Goal: Transaction & Acquisition: Purchase product/service

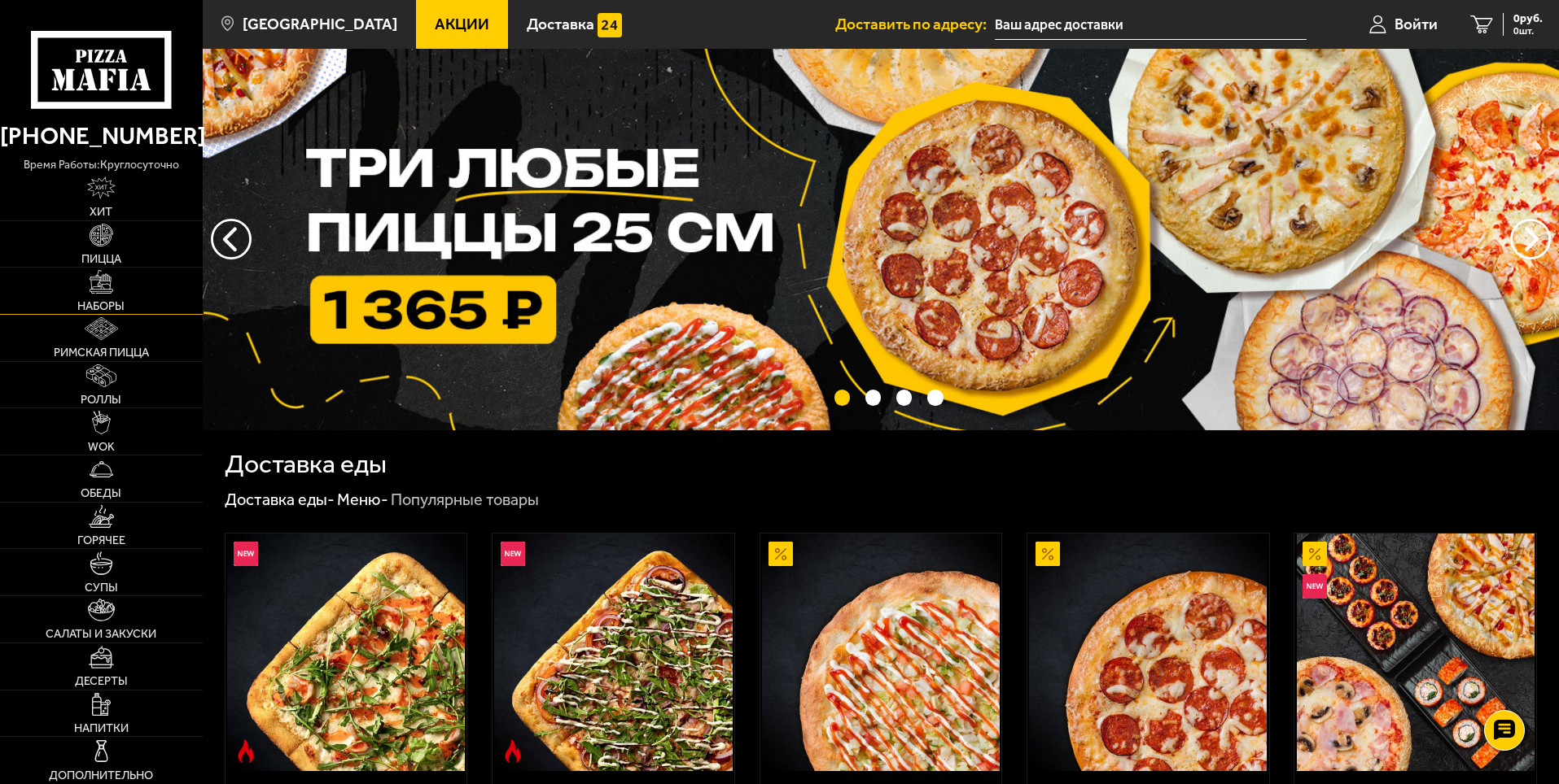
click at [110, 292] on img at bounding box center [100, 281] width 22 height 22
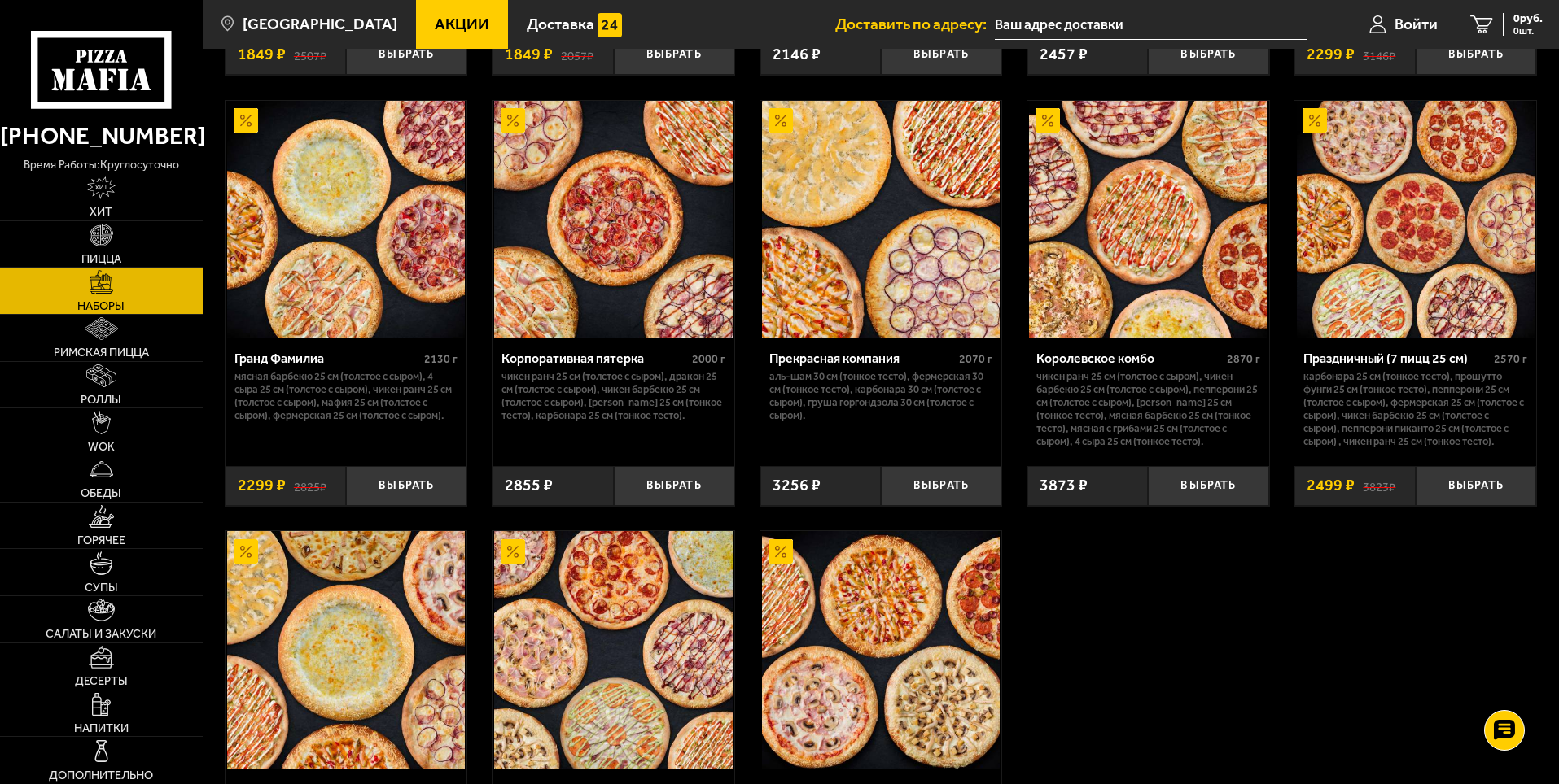
scroll to position [2115, 0]
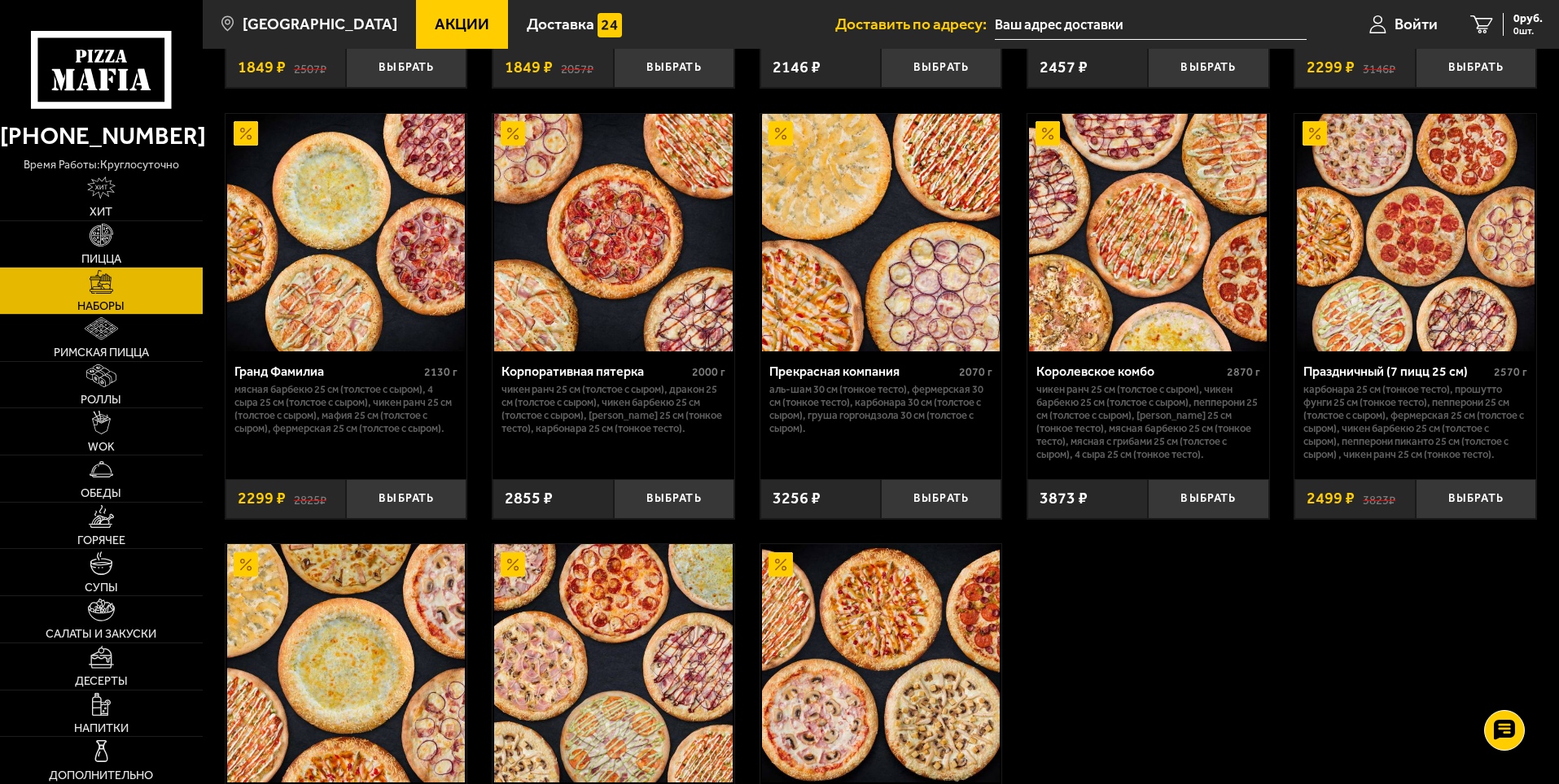
click at [1182, 234] on img at bounding box center [1148, 232] width 238 height 237
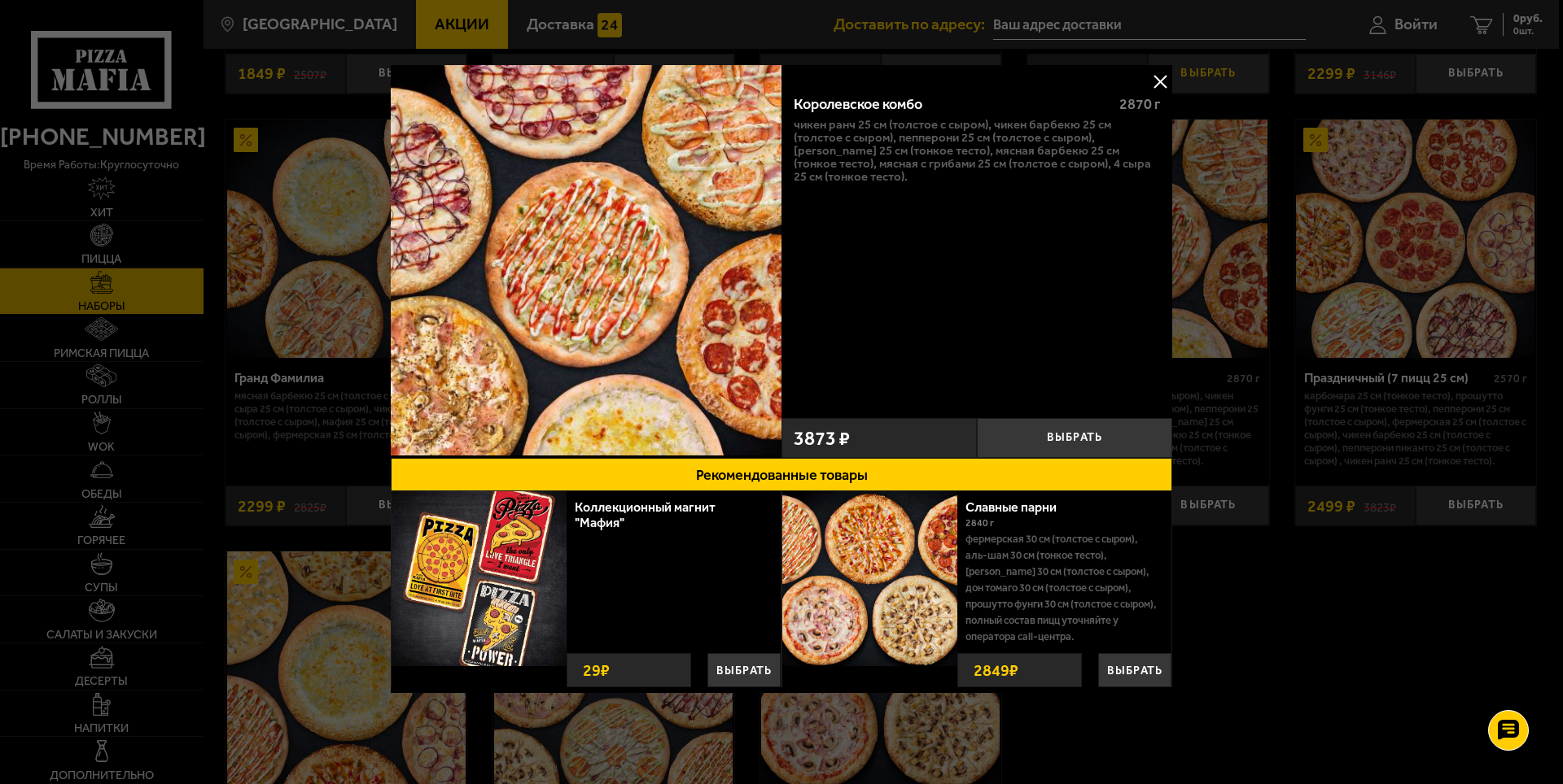
click at [1166, 81] on button at bounding box center [1159, 81] width 24 height 24
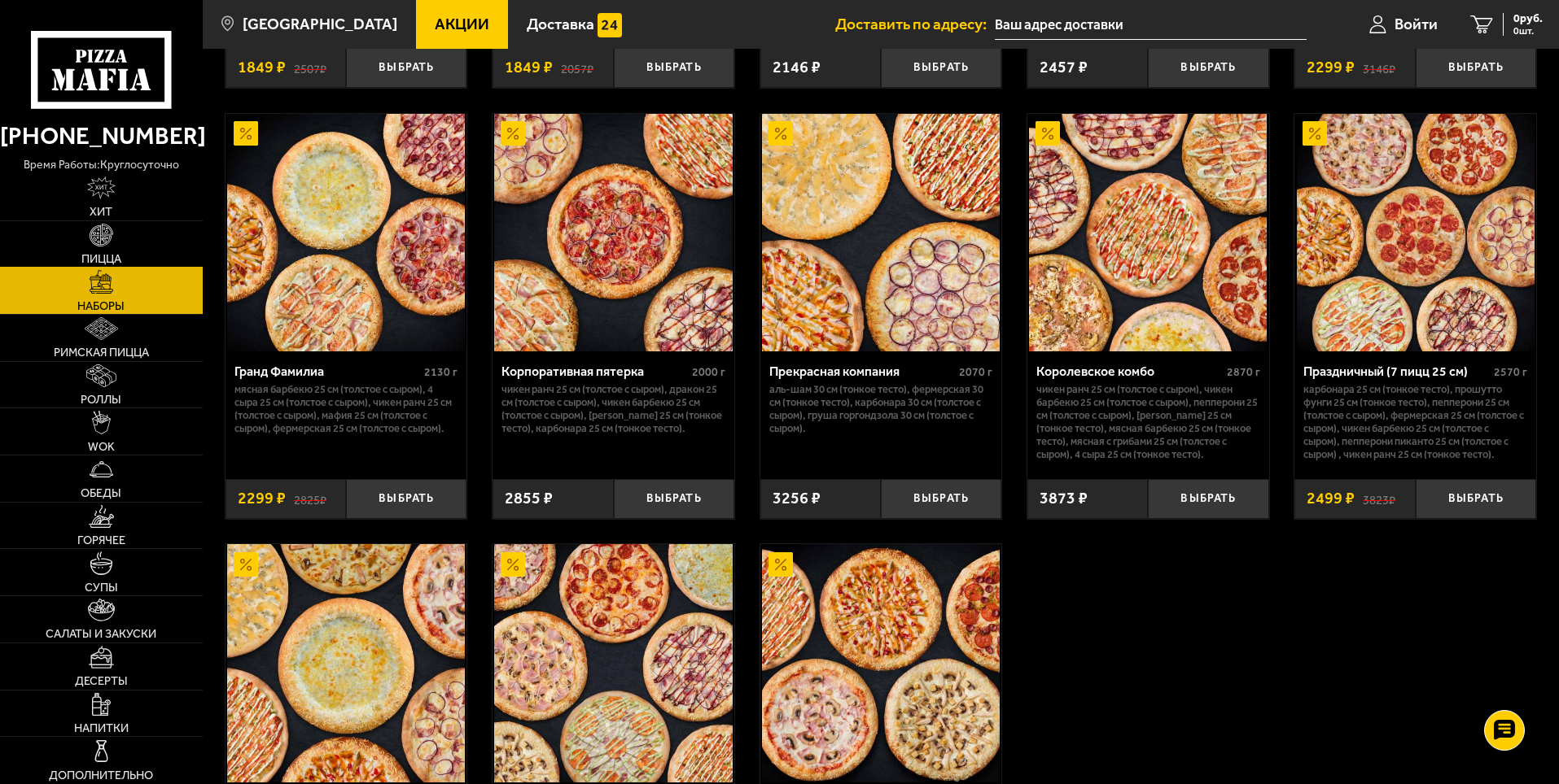
click at [136, 240] on link "Пицца" at bounding box center [101, 245] width 203 height 47
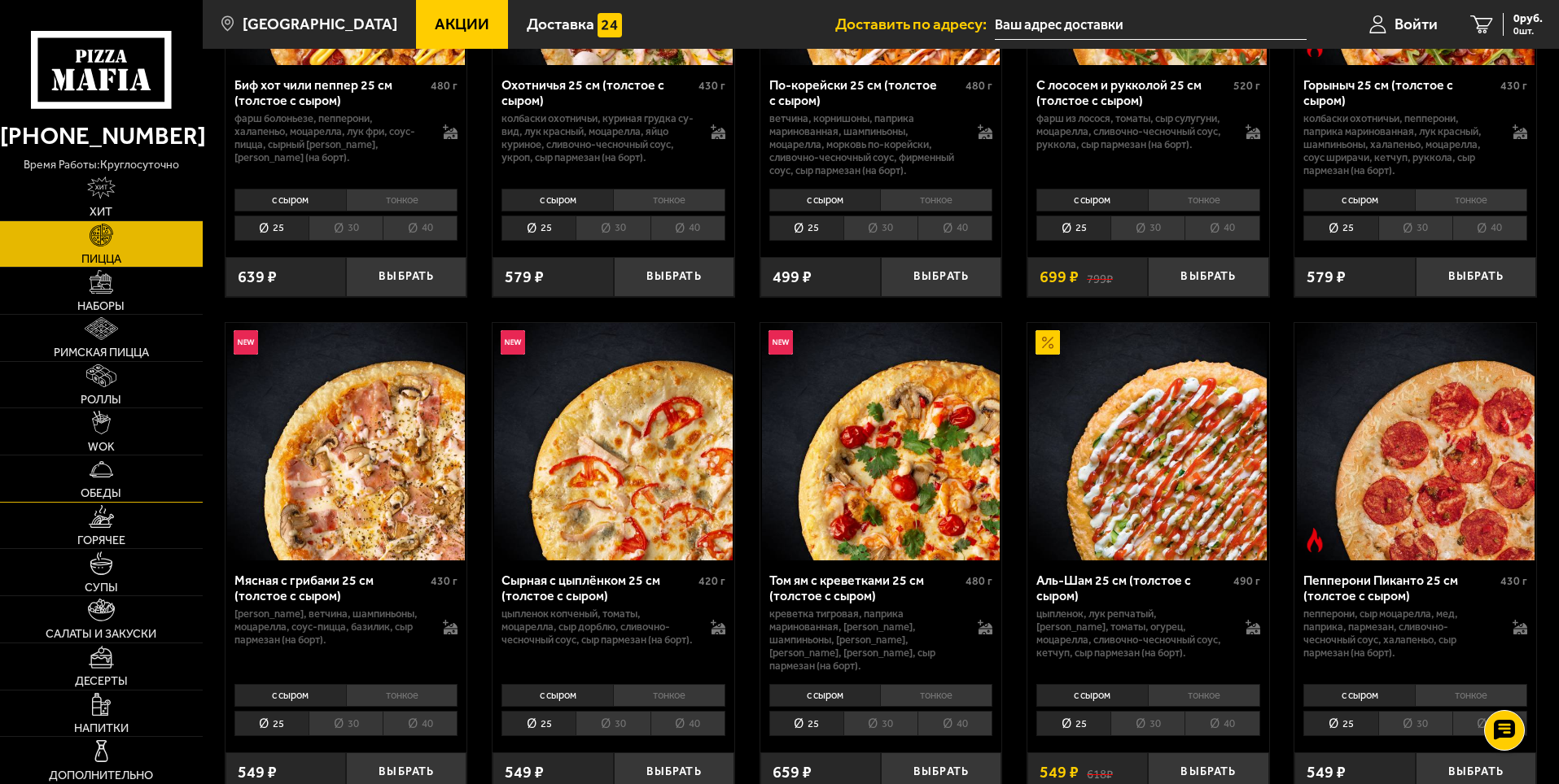
scroll to position [651, 0]
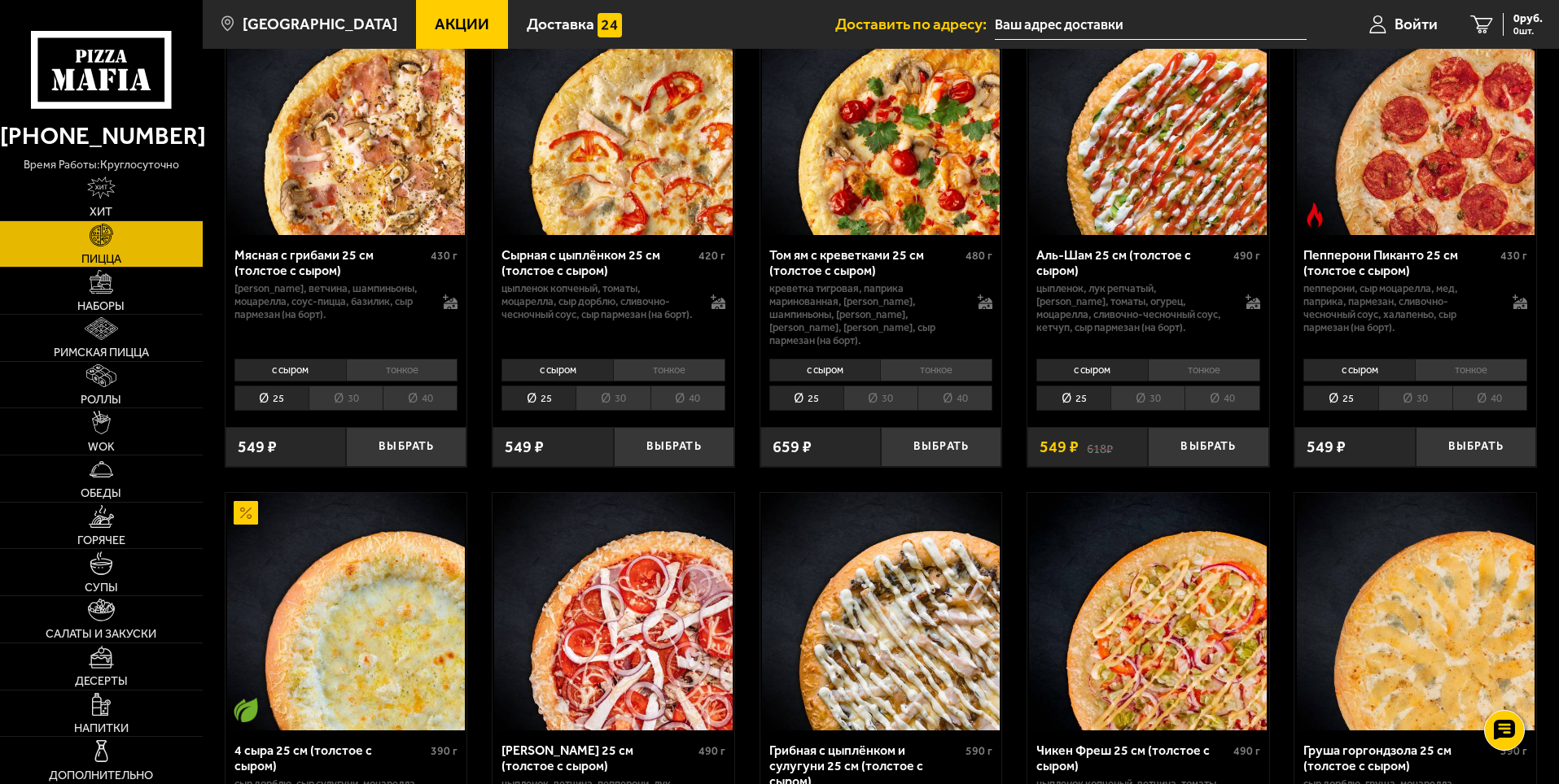
click at [1210, 183] on img at bounding box center [1148, 116] width 238 height 237
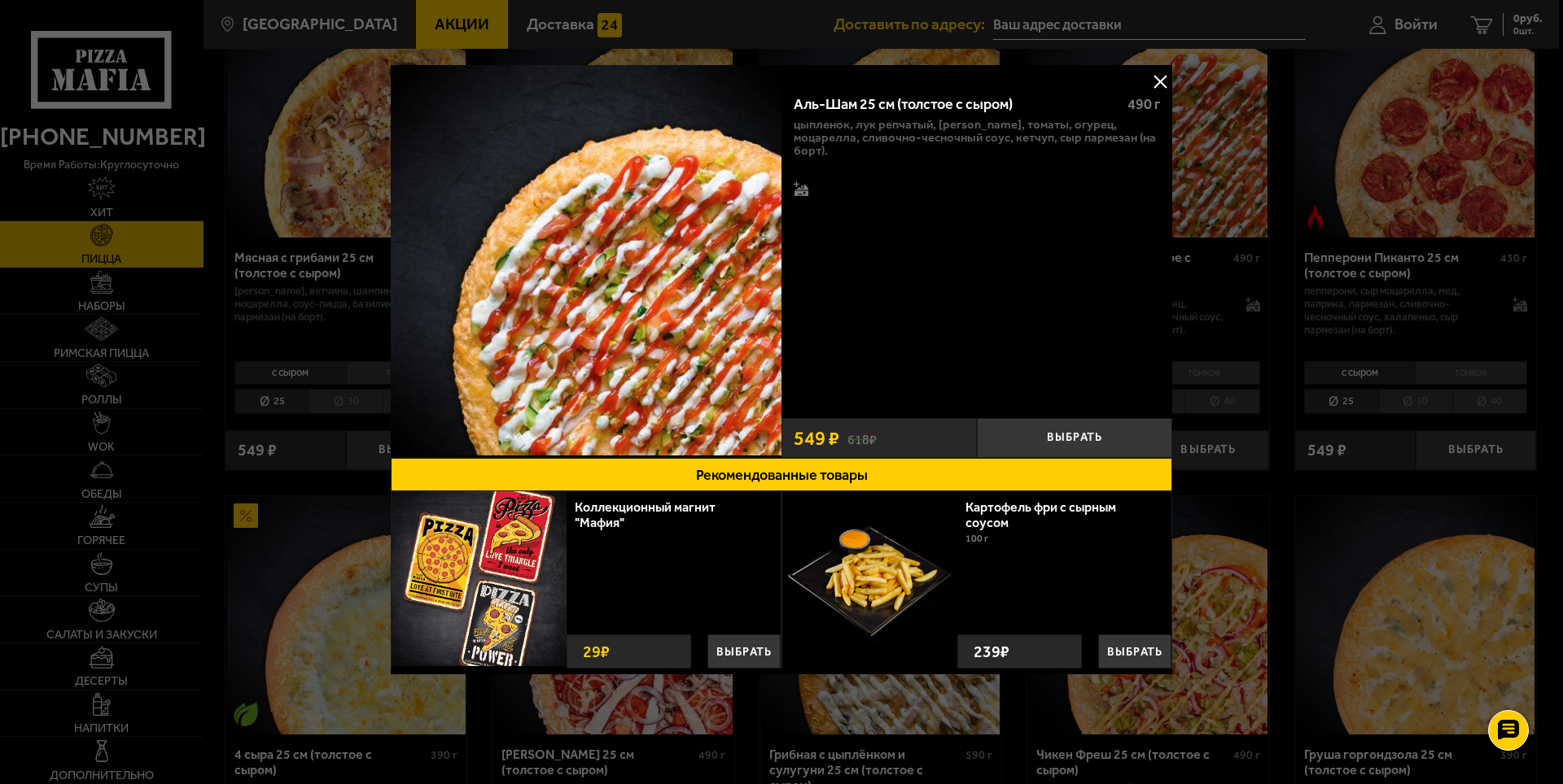
click at [1162, 83] on button at bounding box center [1159, 81] width 24 height 24
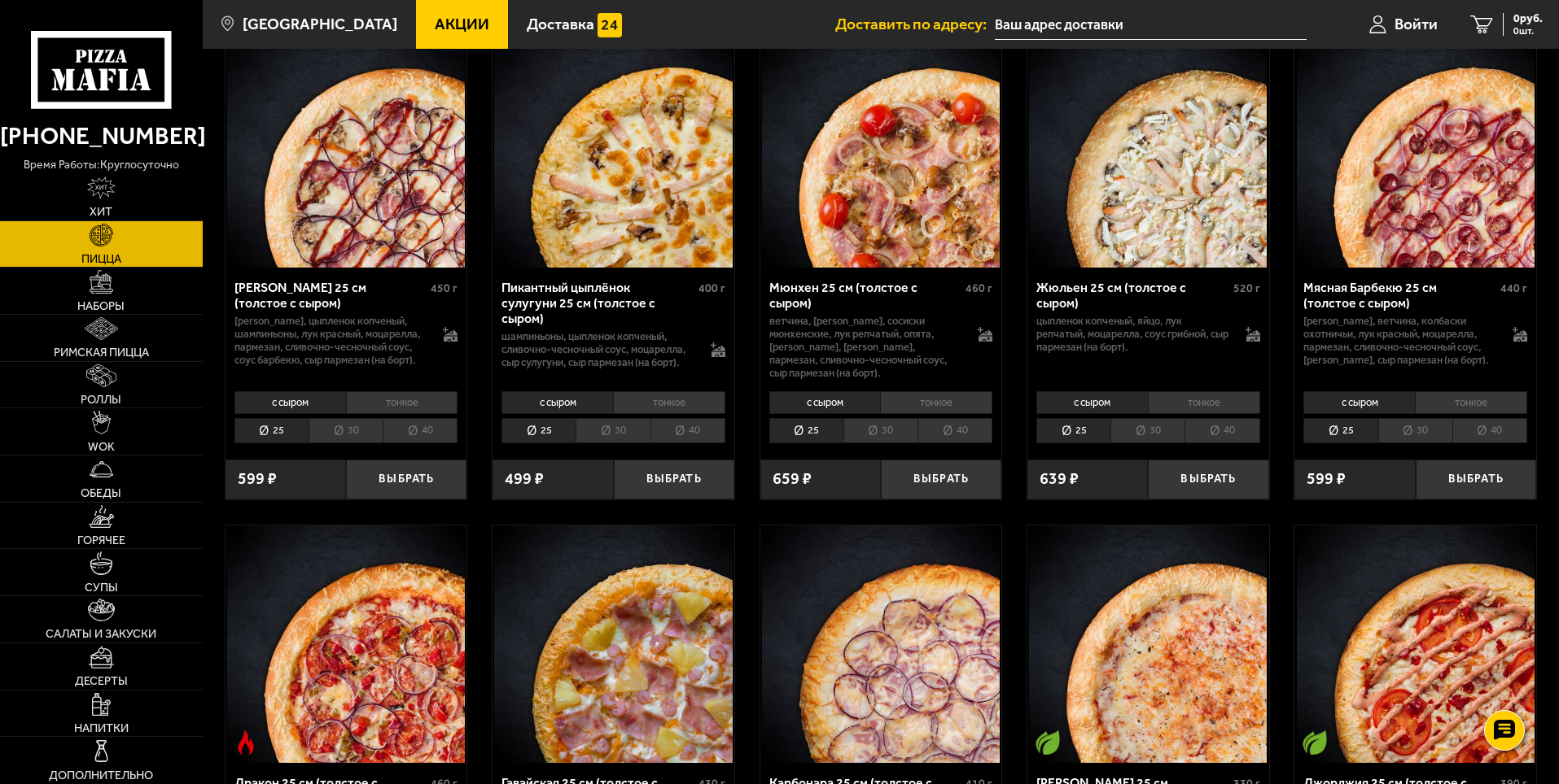
scroll to position [3174, 0]
